Goal: Task Accomplishment & Management: Manage account settings

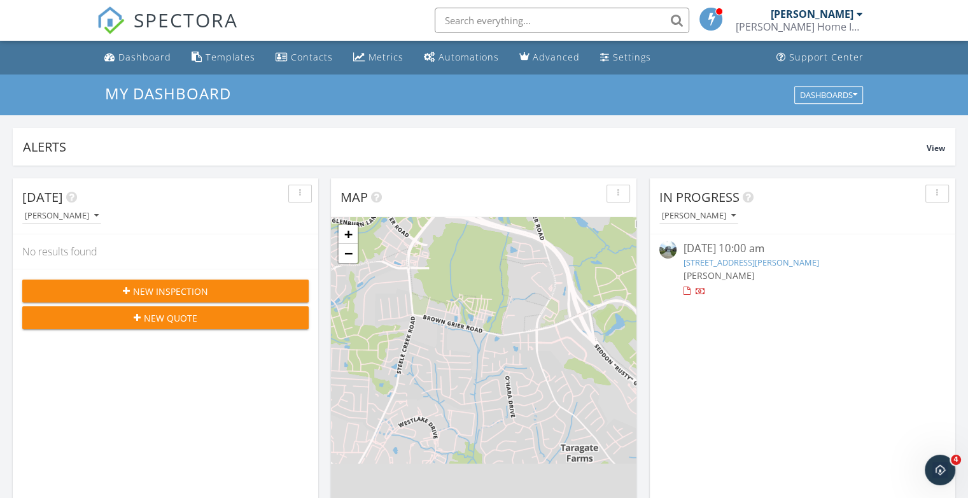
click at [686, 291] on div at bounding box center [686, 291] width 7 height 8
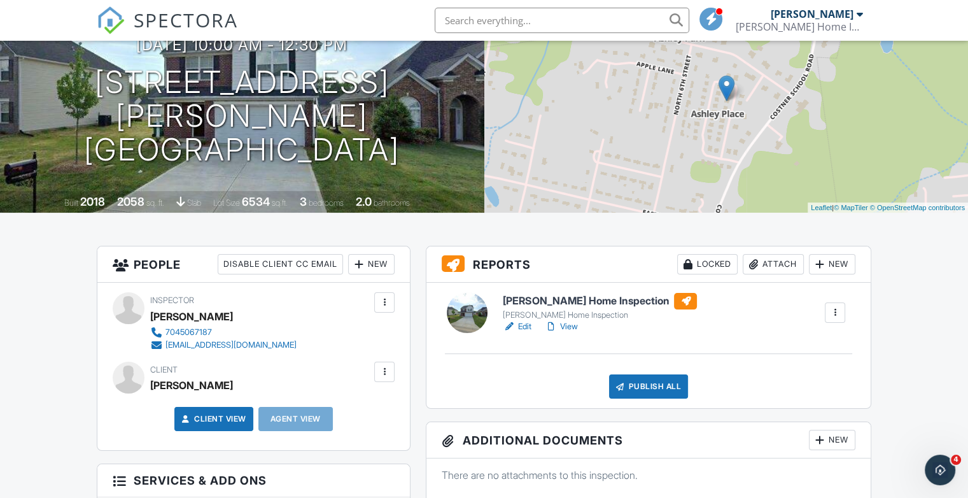
click at [381, 373] on div at bounding box center [384, 371] width 13 height 13
click at [362, 397] on li "Edit" at bounding box center [354, 411] width 65 height 32
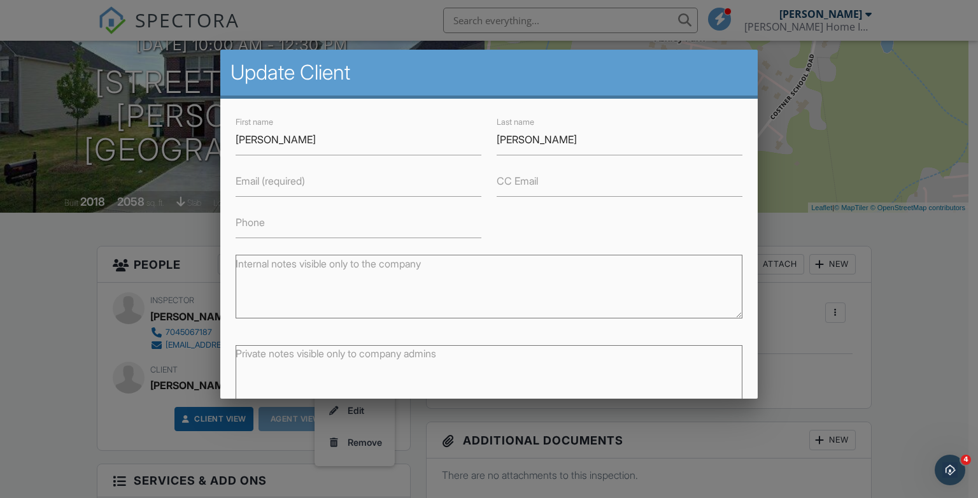
click at [283, 200] on div "Phone" at bounding box center [358, 217] width 261 height 41
click at [283, 185] on label "Email (required)" at bounding box center [270, 181] width 69 height 14
click at [283, 185] on input "Email (required)" at bounding box center [359, 181] width 246 height 31
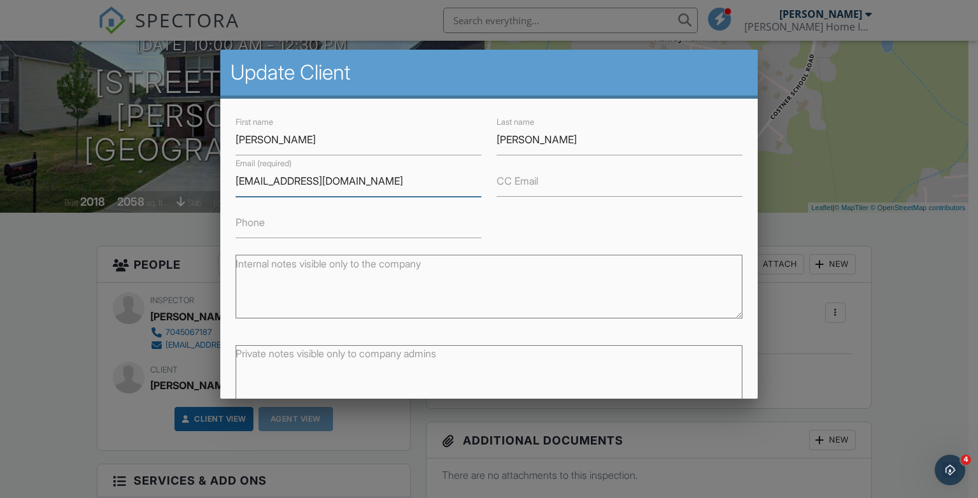
type input "achuey1982@gmail.com"
click at [287, 223] on input "Phone" at bounding box center [359, 222] width 246 height 31
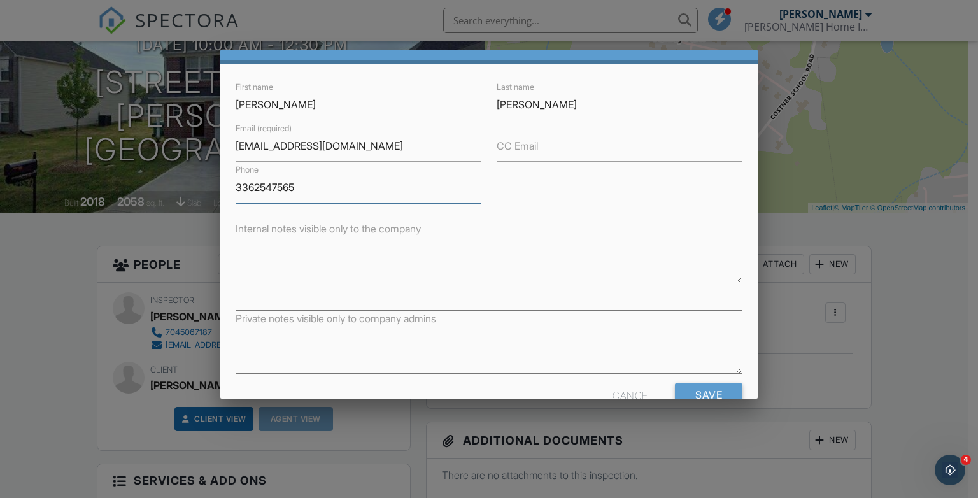
scroll to position [67, 0]
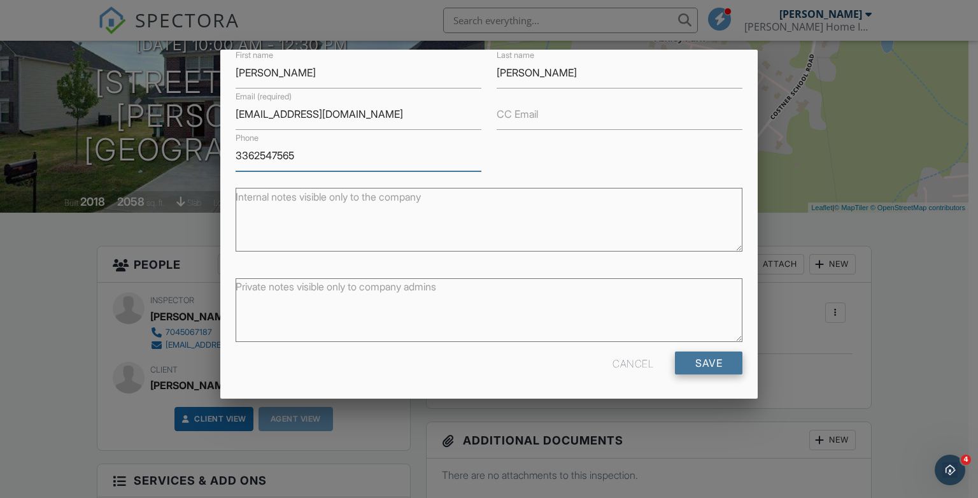
type input "3362547565"
click at [708, 361] on input "Save" at bounding box center [708, 362] width 67 height 23
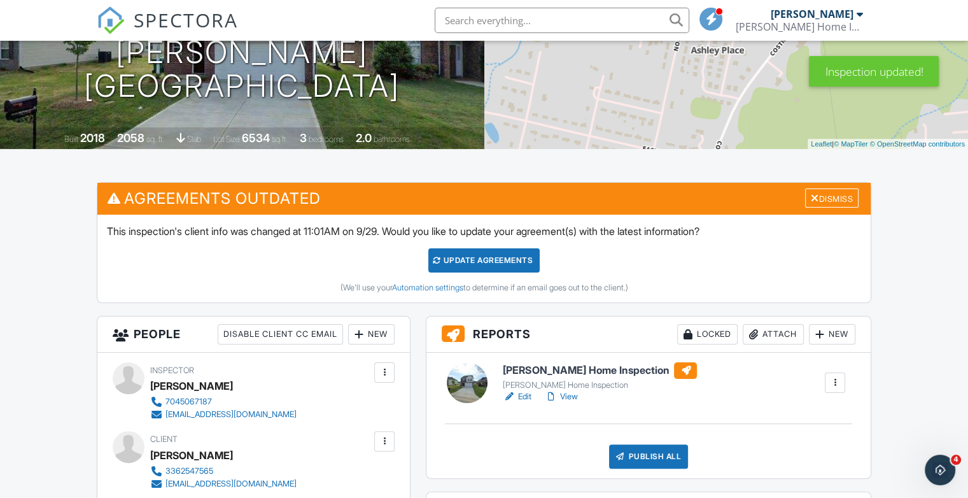
click at [481, 263] on div "Update Agreements" at bounding box center [483, 260] width 111 height 24
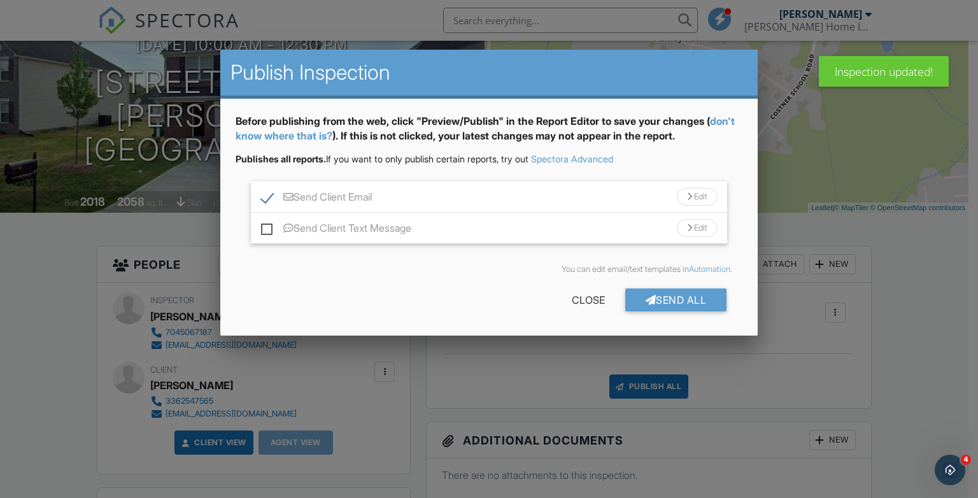
click at [362, 228] on label "Send Client Text Message" at bounding box center [336, 230] width 150 height 16
click at [269, 226] on input "Send Client Text Message" at bounding box center [265, 222] width 8 height 8
checkbox input "true"
click at [688, 297] on div "Send All" at bounding box center [676, 299] width 102 height 23
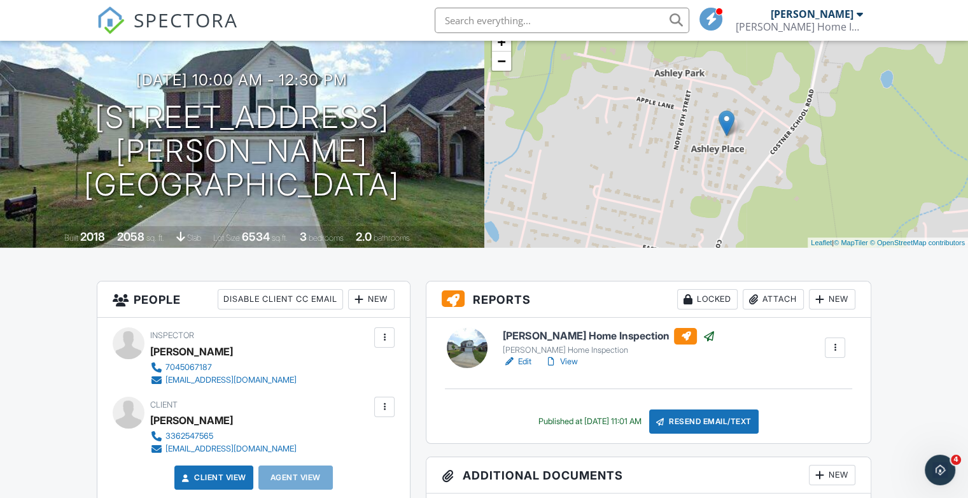
scroll to position [13, 0]
